Goal: Task Accomplishment & Management: Complete application form

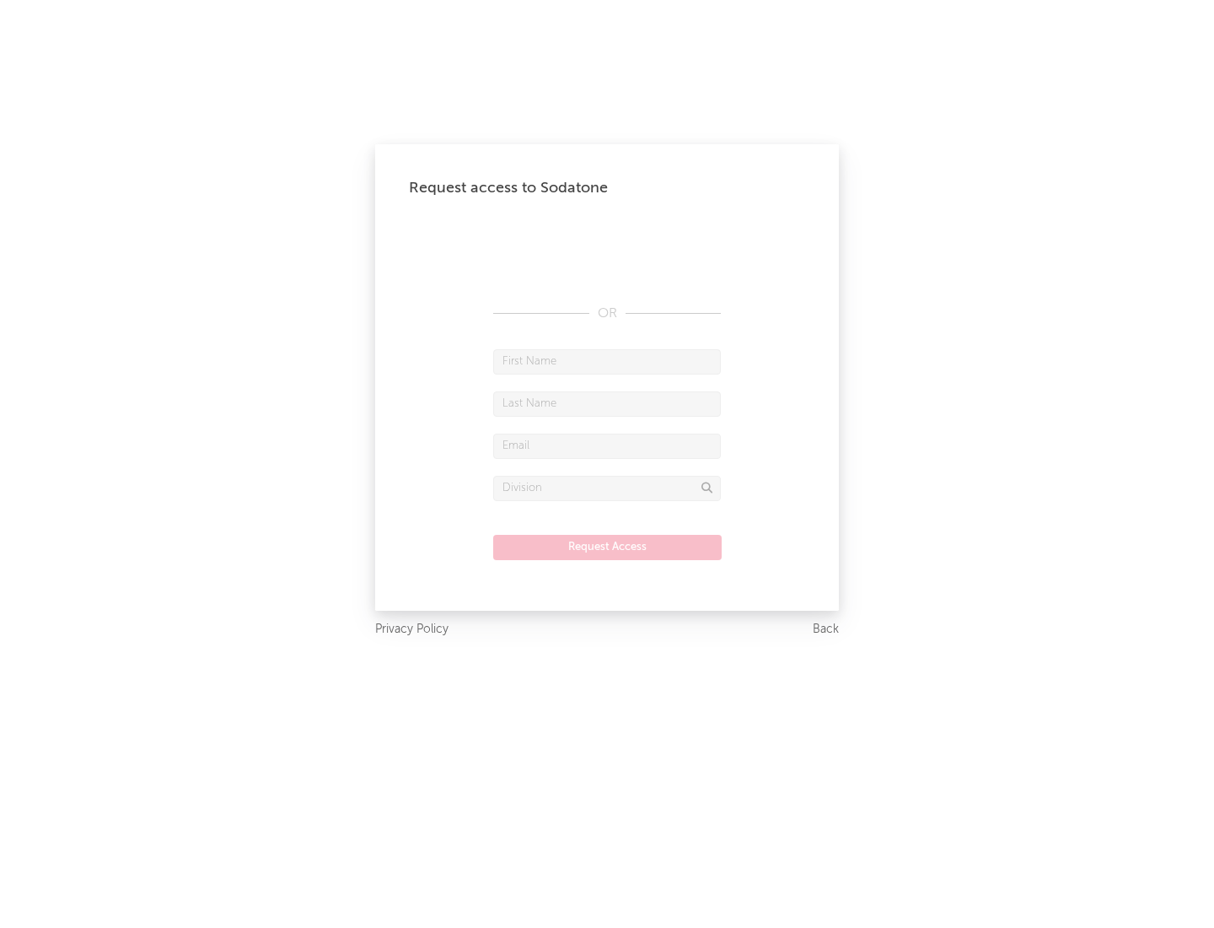
click at [607, 361] on input "text" at bounding box center [607, 361] width 228 height 25
type input "[PERSON_NAME]"
click at [607, 403] on input "text" at bounding box center [607, 403] width 228 height 25
type input "[PERSON_NAME]"
click at [607, 445] on input "text" at bounding box center [607, 445] width 228 height 25
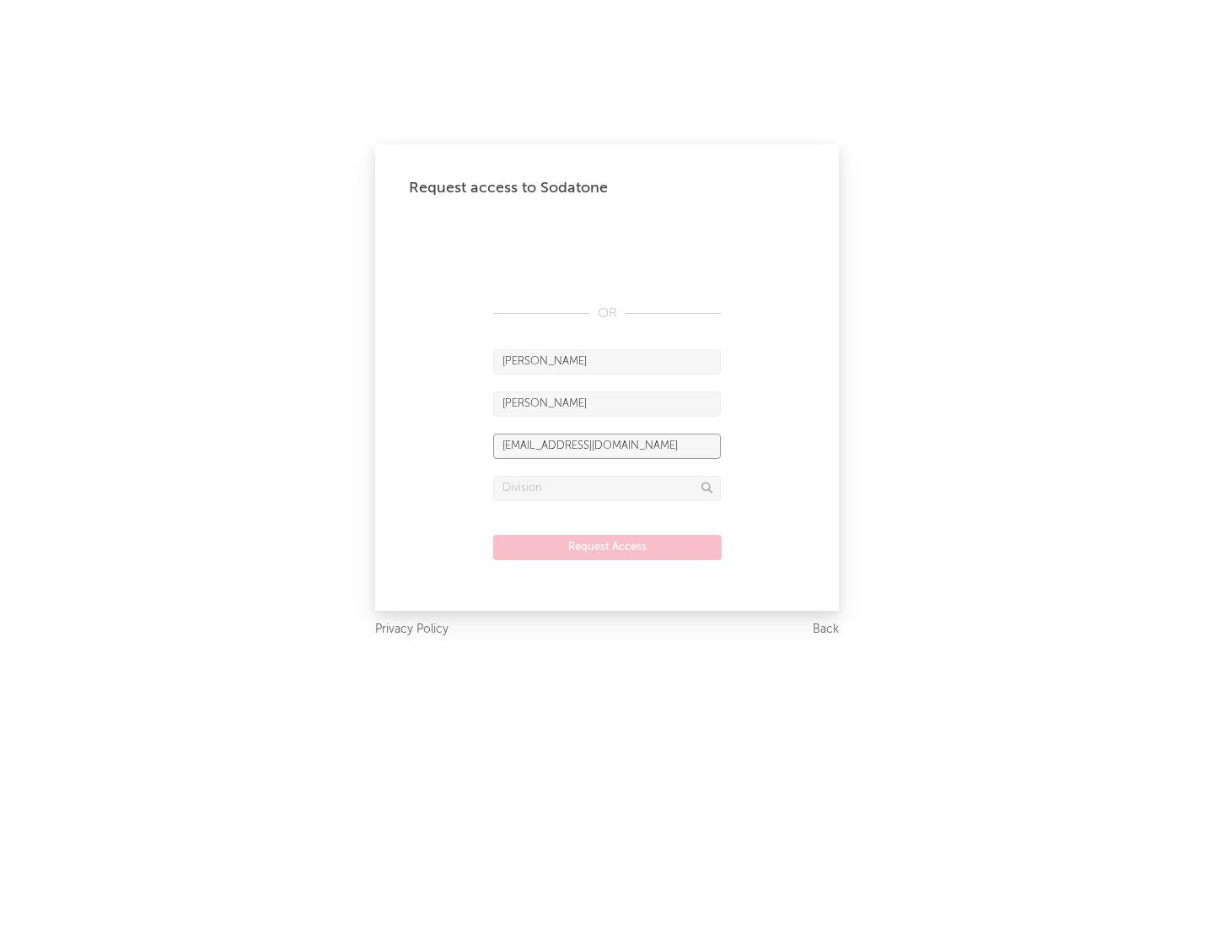
type input "[EMAIL_ADDRESS][DOMAIN_NAME]"
click at [607, 487] on input "text" at bounding box center [607, 488] width 228 height 25
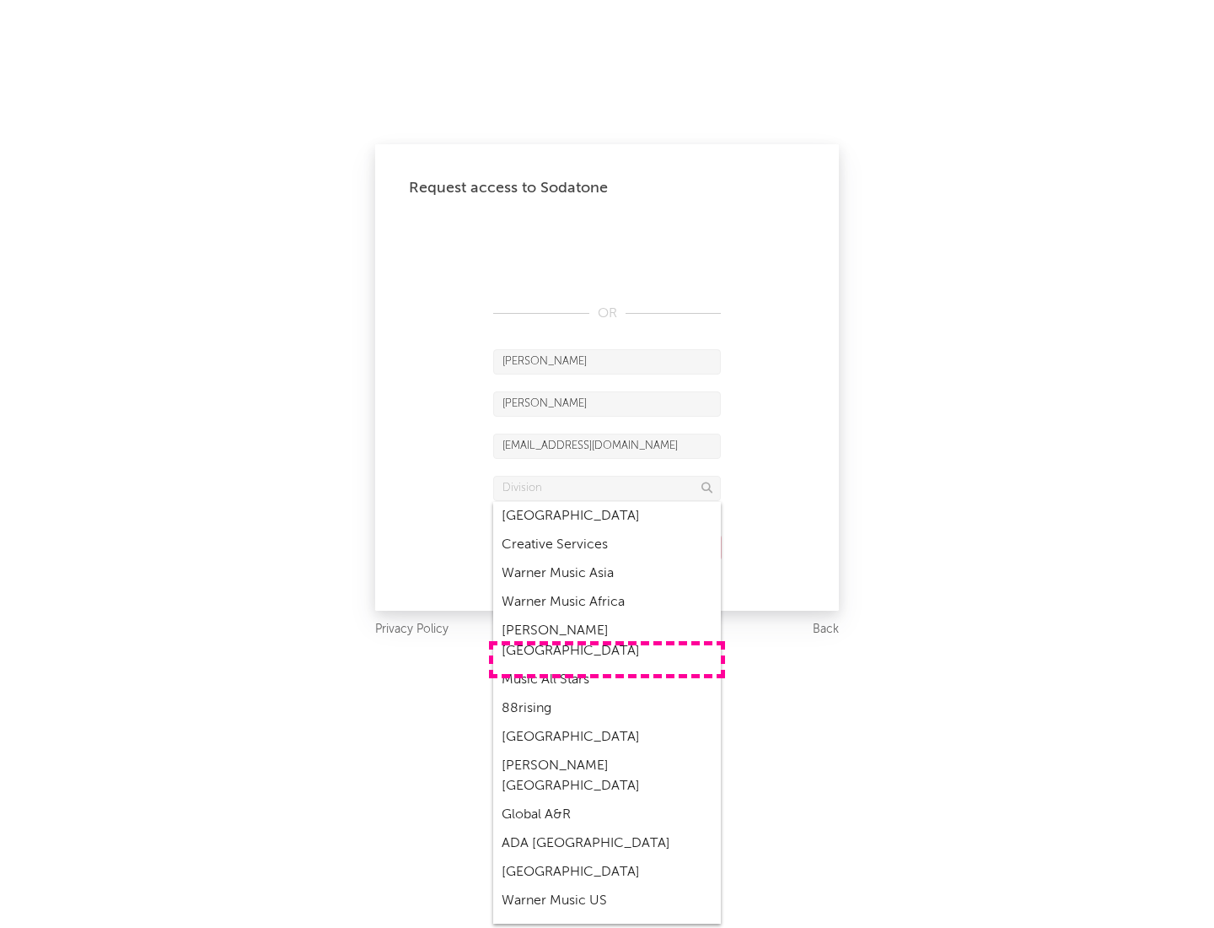
click at [607, 665] on div "Music All Stars" at bounding box center [607, 679] width 228 height 29
type input "Music All Stars"
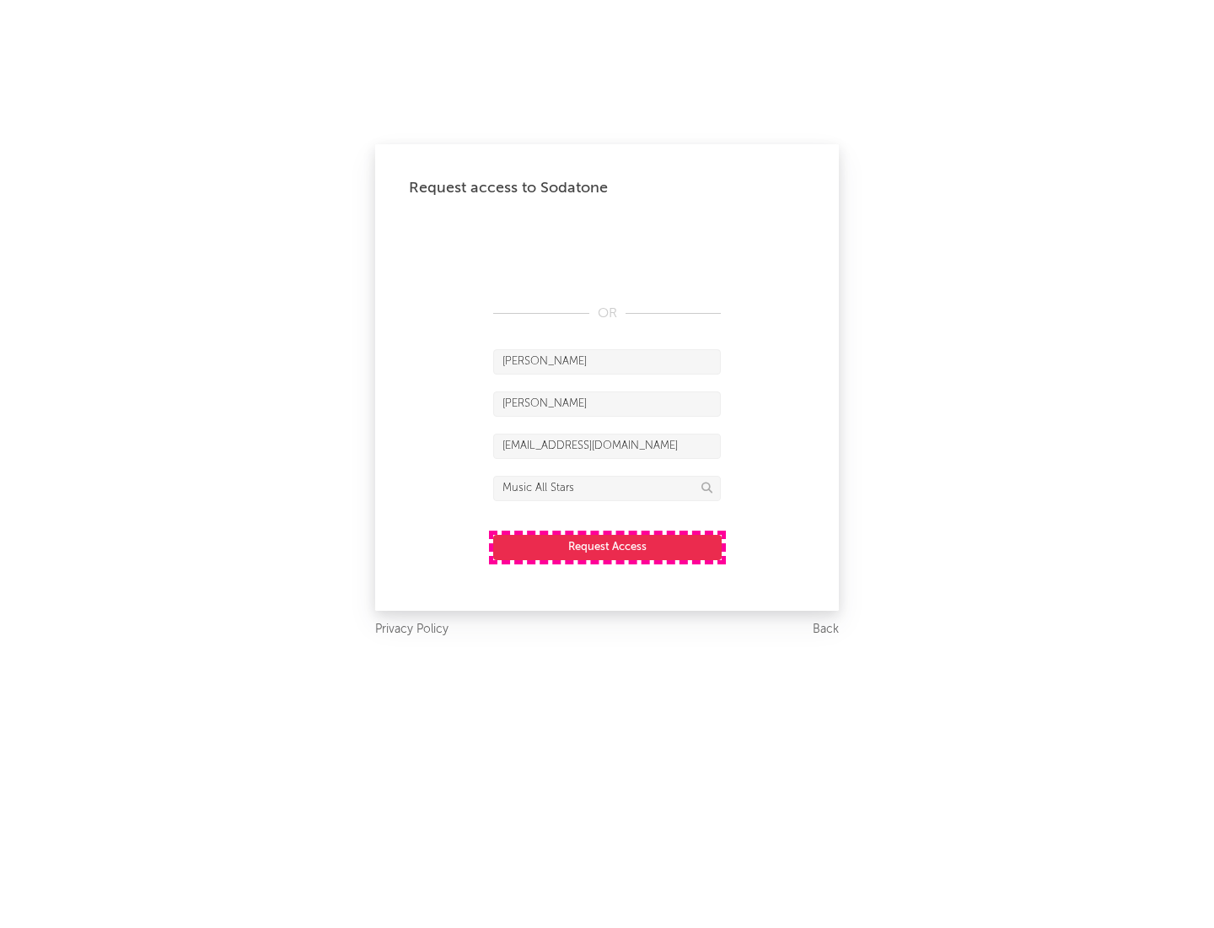
click at [607, 546] on button "Request Access" at bounding box center [607, 547] width 229 height 25
